Goal: Task Accomplishment & Management: Use online tool/utility

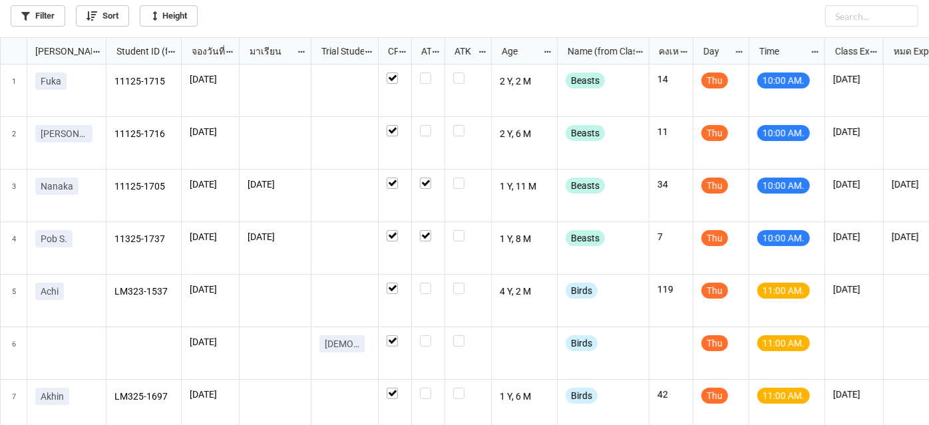
scroll to position [7, 7]
click at [424, 73] on label "grid" at bounding box center [428, 73] width 17 height 0
click at [429, 125] on label "grid" at bounding box center [428, 125] width 17 height 0
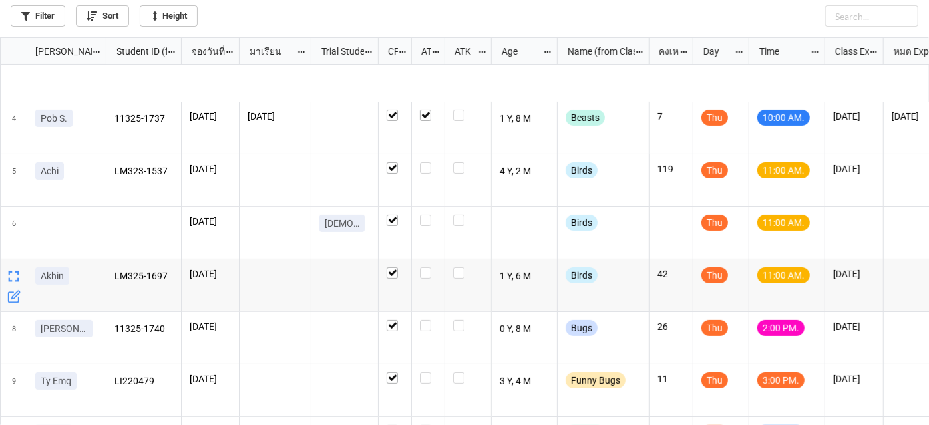
scroll to position [302, 0]
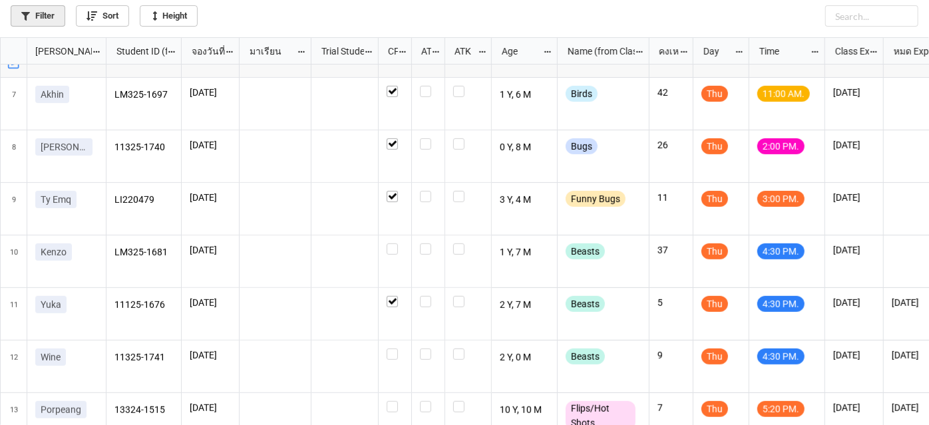
click at [49, 14] on link "Filter" at bounding box center [38, 15] width 55 height 21
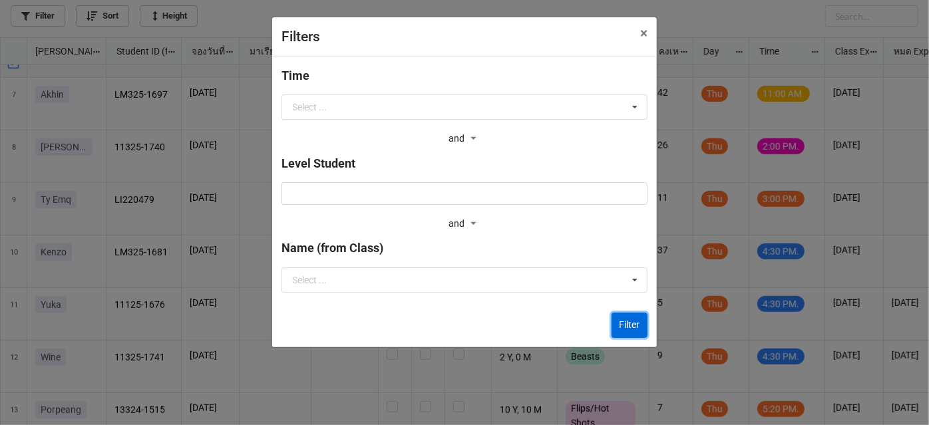
click at [639, 326] on button "Filter" at bounding box center [630, 325] width 36 height 25
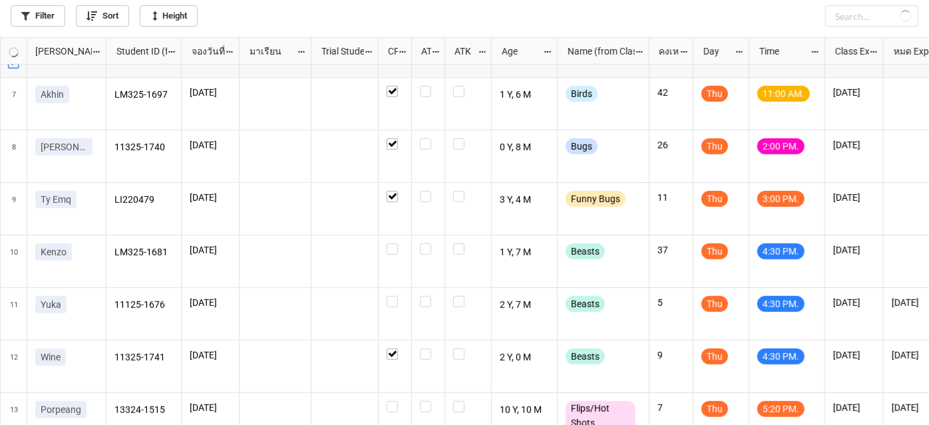
checkbox input "false"
checkbox input "true"
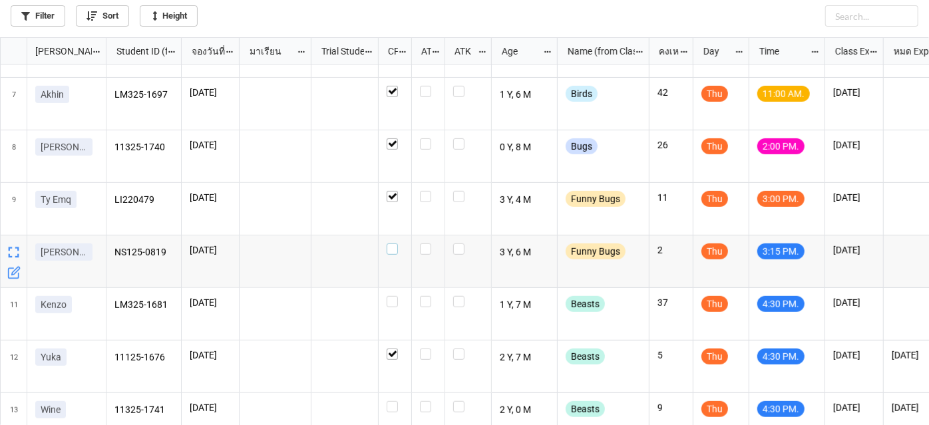
click at [398, 252] on div "grid" at bounding box center [395, 249] width 17 height 11
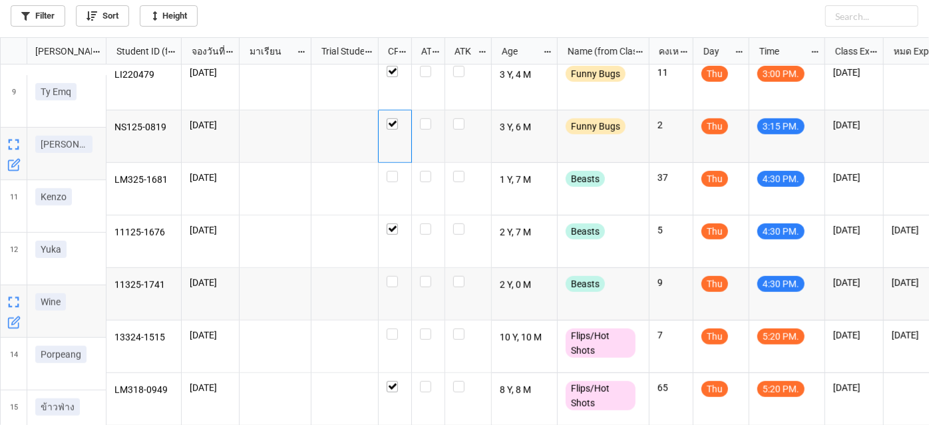
scroll to position [433, 0]
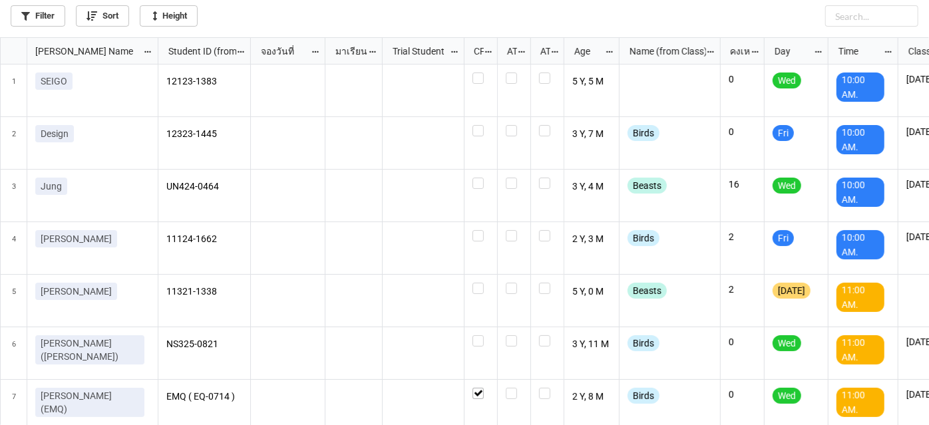
scroll to position [7, 7]
click at [82, 22] on link "Sort" at bounding box center [102, 15] width 53 height 21
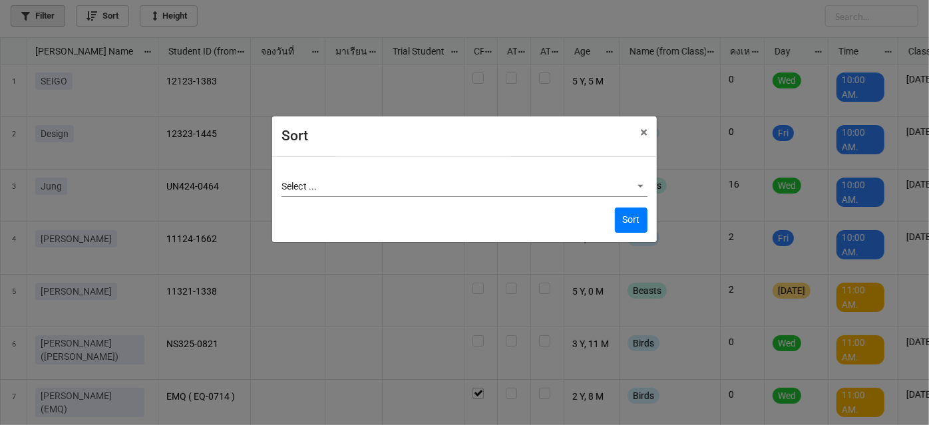
click at [64, 16] on div "Sort × Close Select ... Sort" at bounding box center [464, 212] width 929 height 425
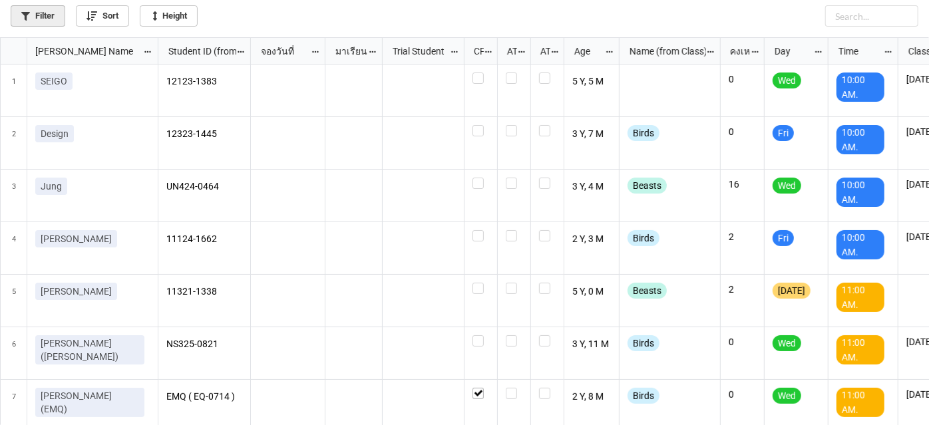
click at [57, 15] on link "Filter" at bounding box center [38, 15] width 55 height 21
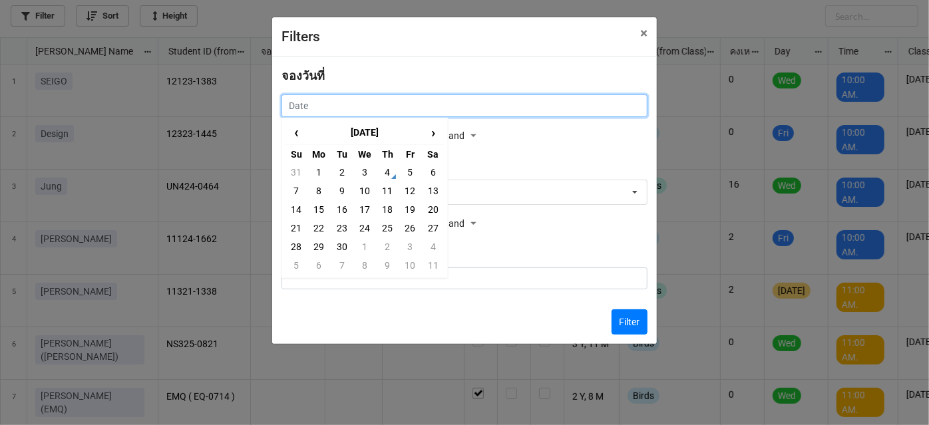
click at [348, 104] on input "text" at bounding box center [465, 106] width 366 height 23
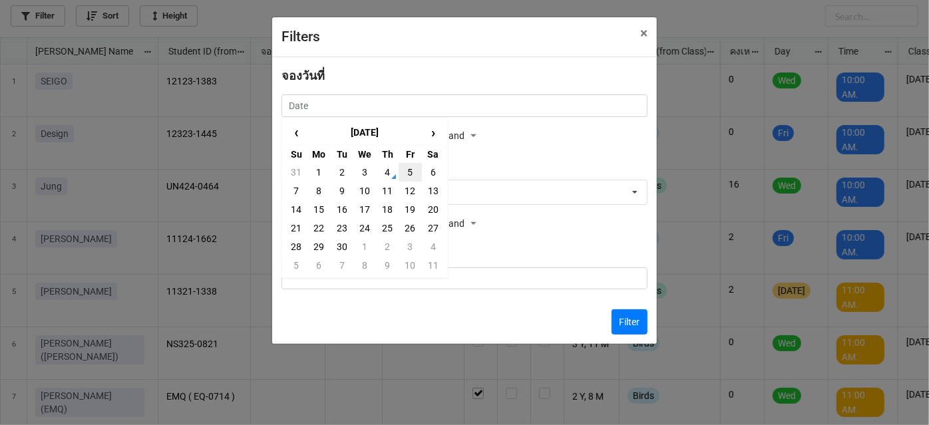
click at [413, 166] on td "5" at bounding box center [410, 172] width 23 height 19
type input "[DATE]"
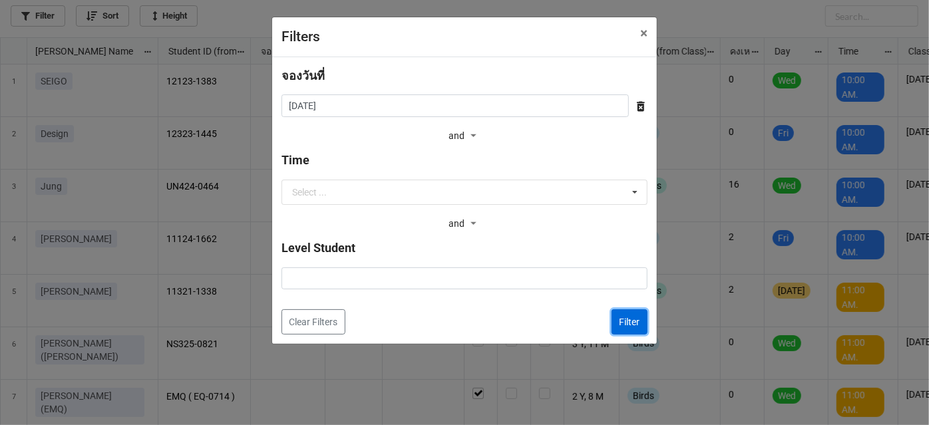
click at [639, 326] on button "Filter" at bounding box center [630, 322] width 36 height 25
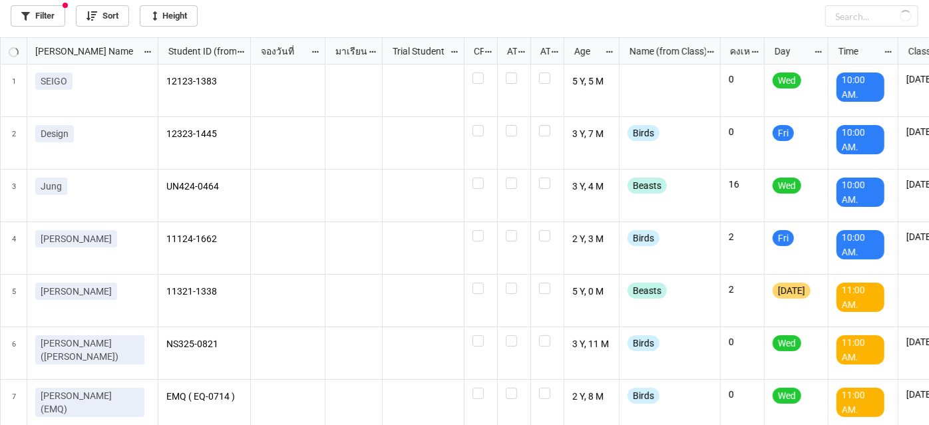
checkbox input "false"
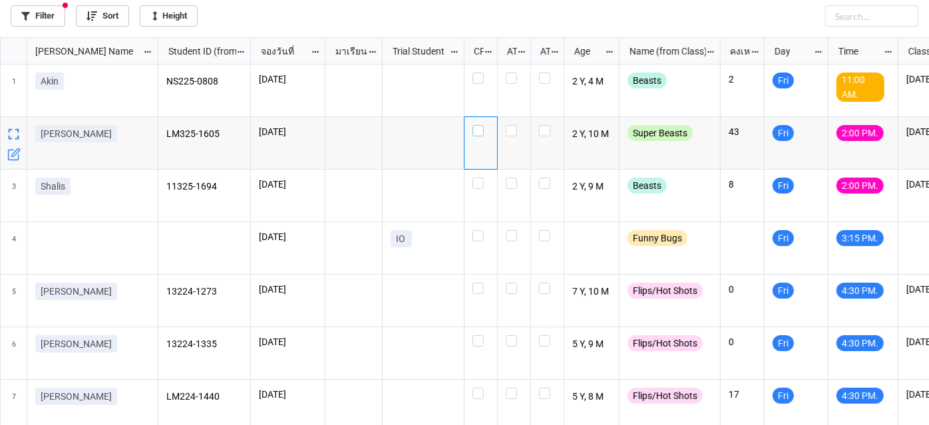
click at [480, 125] on label "grid" at bounding box center [481, 125] width 17 height 0
click at [476, 178] on label "grid" at bounding box center [481, 178] width 17 height 0
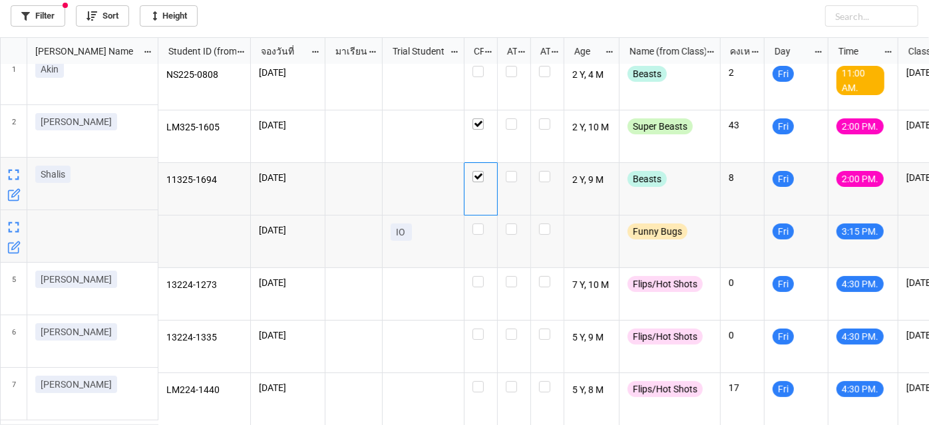
scroll to position [0, 0]
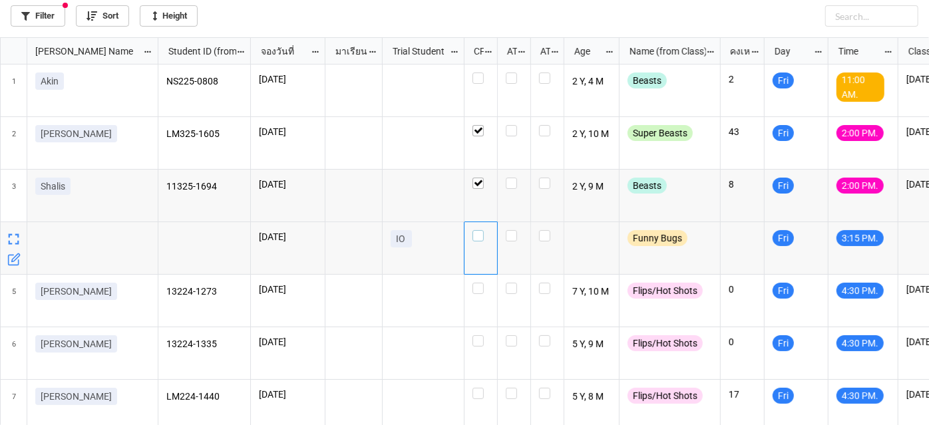
click at [477, 230] on label "grid" at bounding box center [481, 230] width 17 height 0
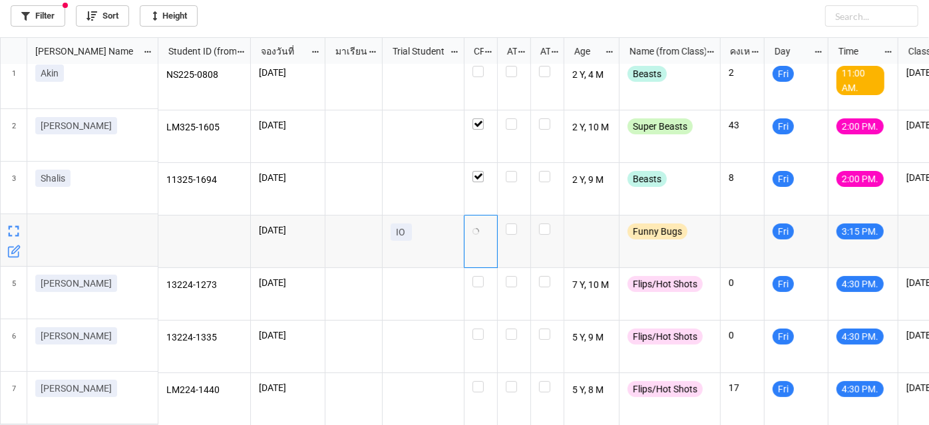
scroll to position [12, 0]
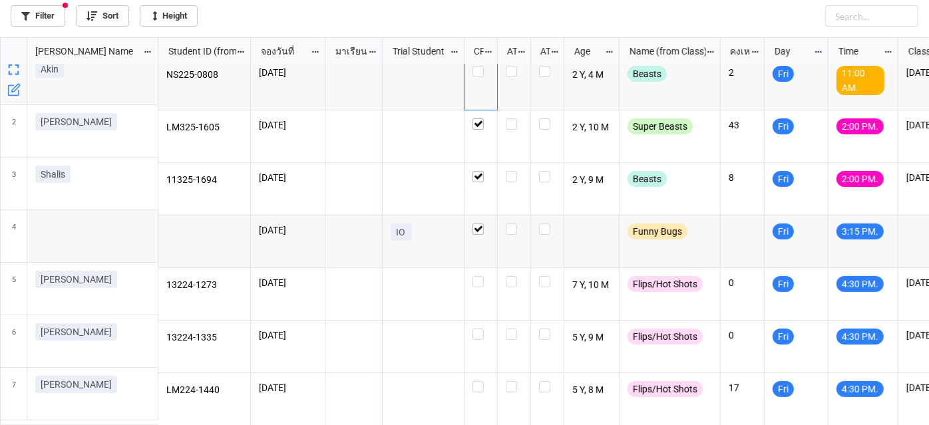
click at [483, 73] on div "grid" at bounding box center [481, 84] width 33 height 53
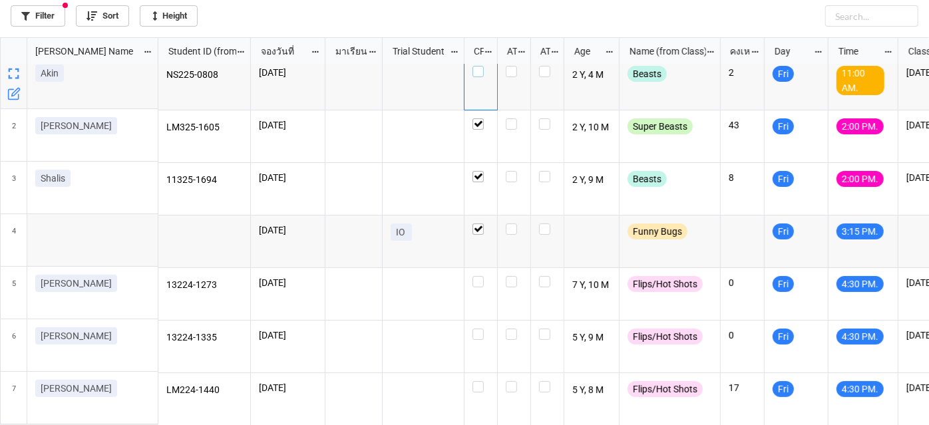
click at [481, 69] on div "NS225-0808 [DATE] 2 Y, 4 M Beasts 2 Fri 11:00 AM. [DATE] LM325-1605 [DATE] 2 Y,…" at bounding box center [544, 246] width 772 height 362
click at [477, 66] on label "grid" at bounding box center [481, 66] width 17 height 0
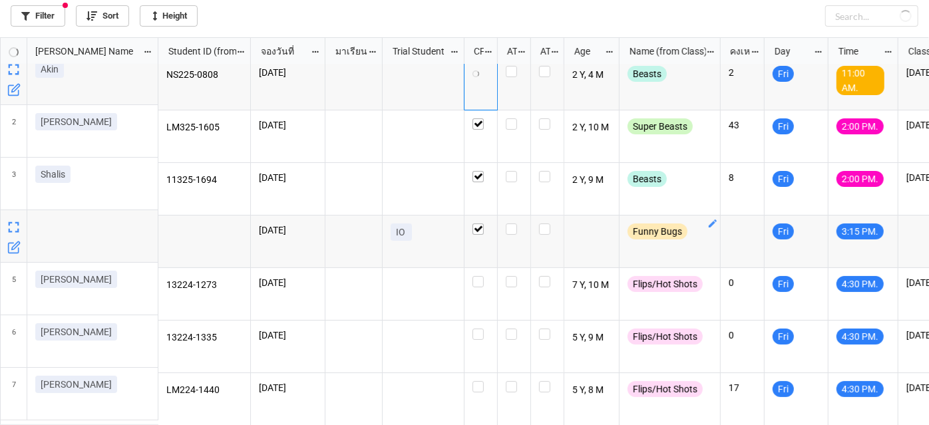
scroll to position [12, 0]
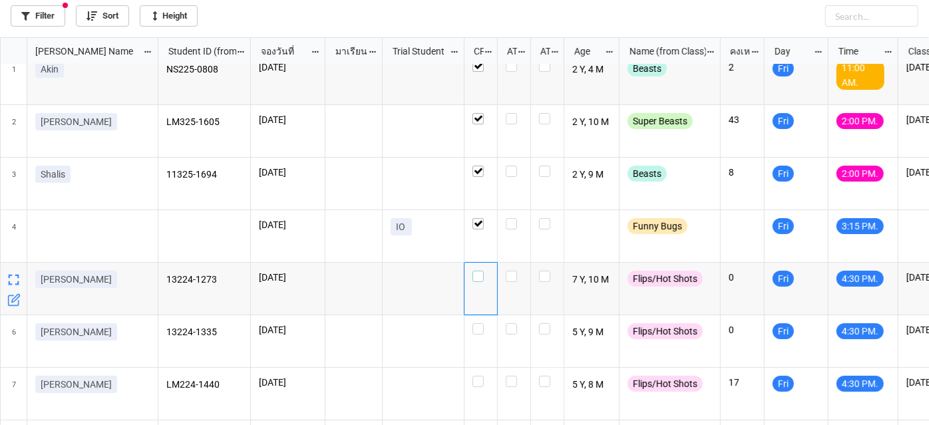
click at [477, 271] on label "grid" at bounding box center [481, 271] width 17 height 0
click at [475, 324] on label "grid" at bounding box center [481, 324] width 17 height 0
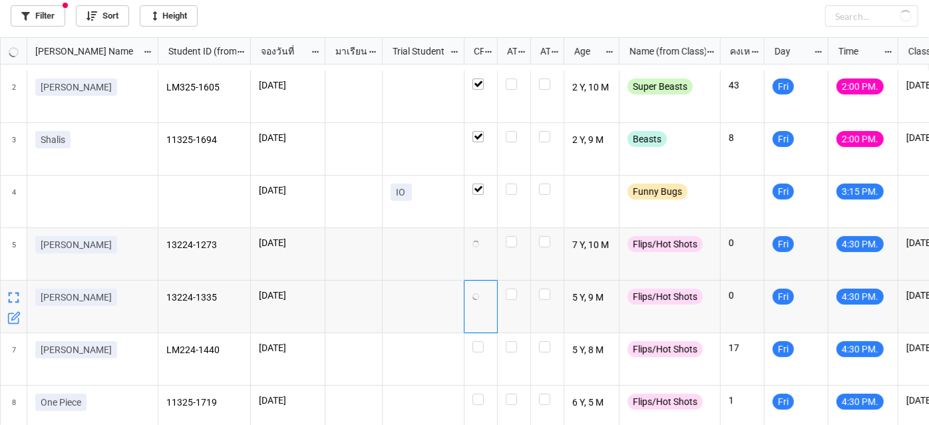
scroll to position [65, 0]
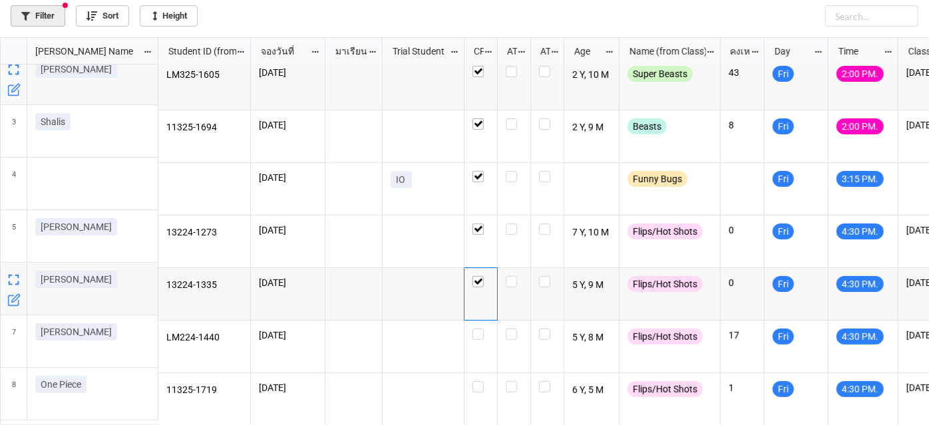
click at [58, 9] on link "Filter" at bounding box center [38, 15] width 55 height 21
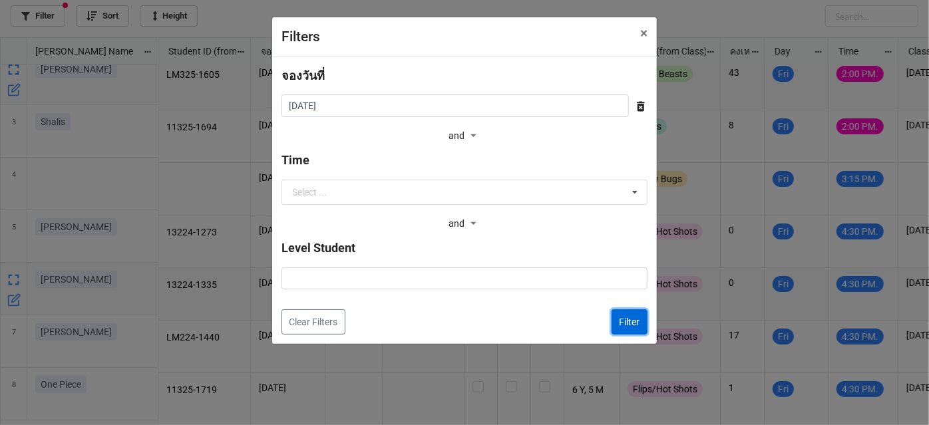
click at [637, 323] on button "Filter" at bounding box center [630, 322] width 36 height 25
